Goal: Transaction & Acquisition: Download file/media

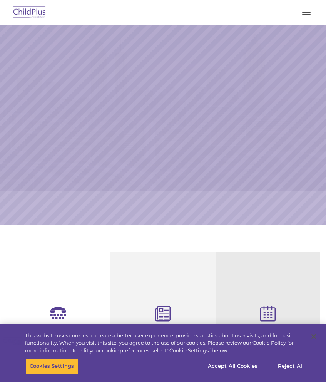
select select "MEDIUM"
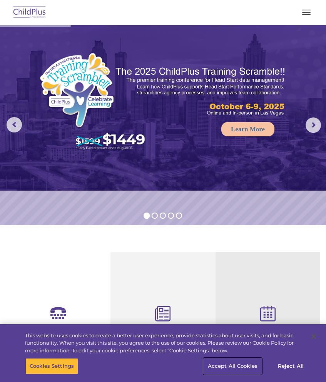
click at [238, 367] on button "Accept All Cookies" at bounding box center [233, 366] width 58 height 16
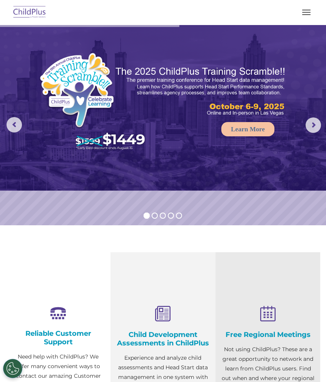
click at [309, 12] on span "button" at bounding box center [306, 12] width 8 height 1
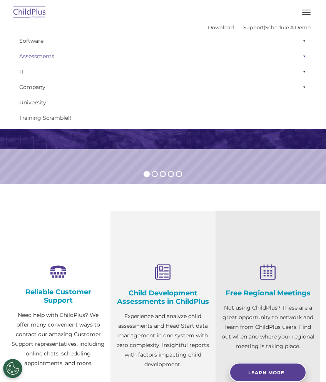
scroll to position [50, 0]
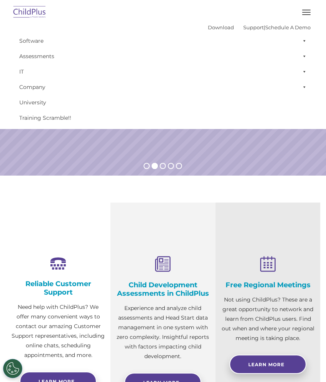
click at [308, 10] on span "button" at bounding box center [306, 10] width 8 height 1
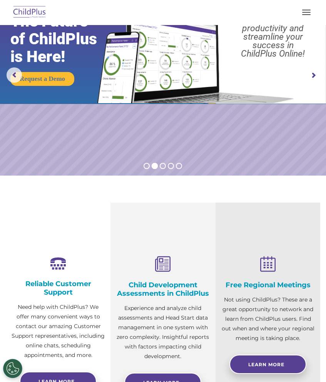
click at [296, 14] on div at bounding box center [162, 12] width 295 height 18
click at [307, 14] on span "button" at bounding box center [306, 14] width 8 height 1
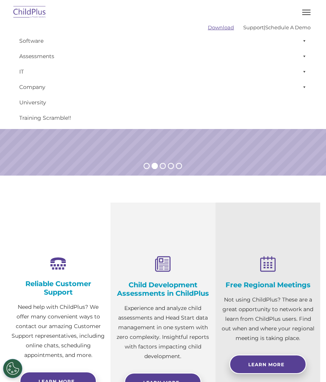
click at [211, 29] on link "Download" at bounding box center [221, 27] width 26 height 6
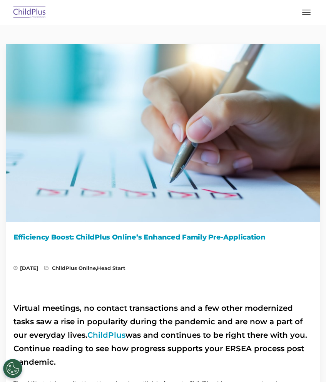
click at [114, 341] on h2 "Virtual meetings, no contact transactions and a few other modernized tasks saw …" at bounding box center [162, 335] width 299 height 67
click at [117, 337] on link "ChildPlus" at bounding box center [106, 334] width 38 height 9
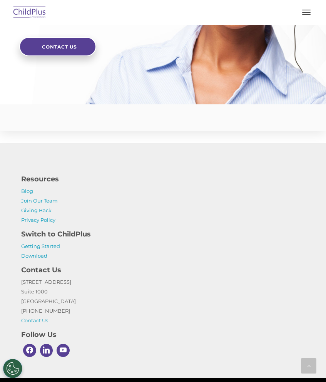
scroll to position [2071, 0]
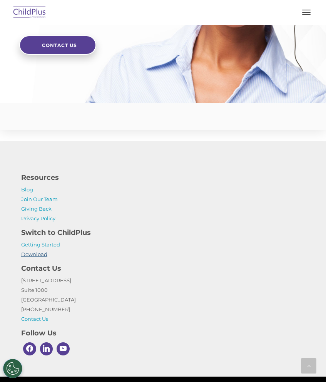
click at [39, 257] on link "Download" at bounding box center [34, 254] width 26 height 6
